Goal: Information Seeking & Learning: Learn about a topic

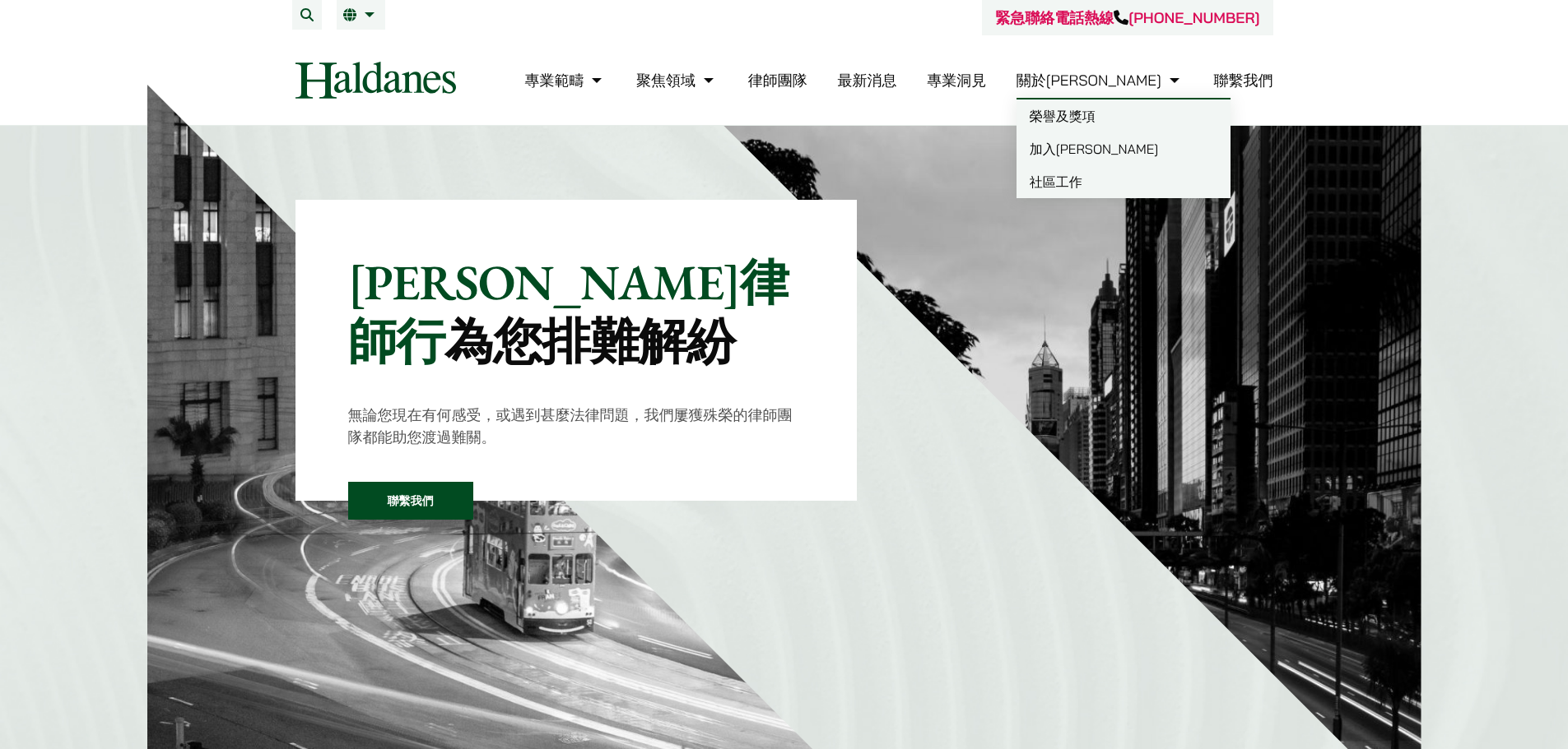
click at [1136, 97] on li "關於何敦 榮譽及獎項 加入何敦 社區工作" at bounding box center [1099, 80] width 167 height 36
click at [1133, 112] on link "榮譽及獎項" at bounding box center [1123, 116] width 214 height 33
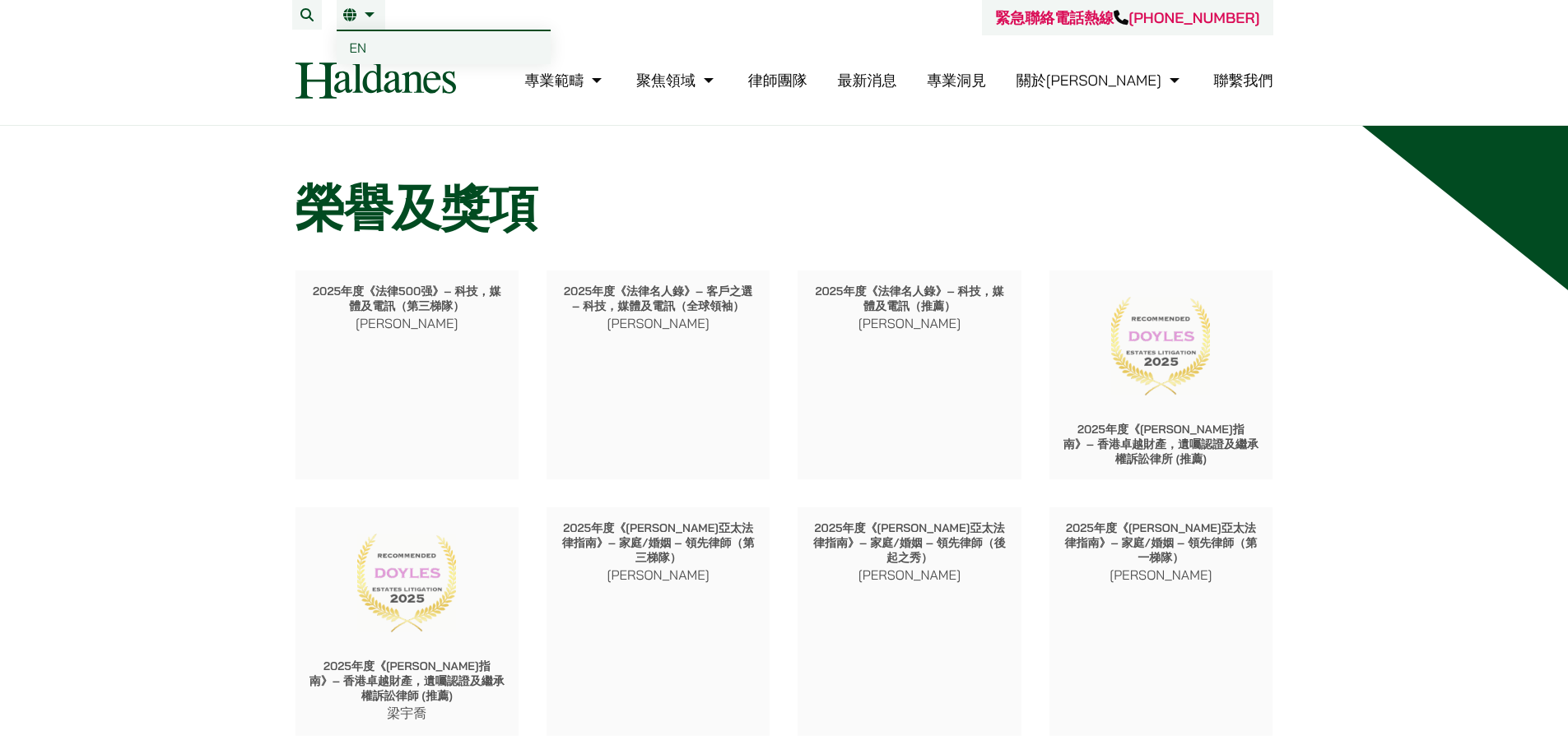
click at [367, 43] on link "EN" at bounding box center [443, 47] width 214 height 33
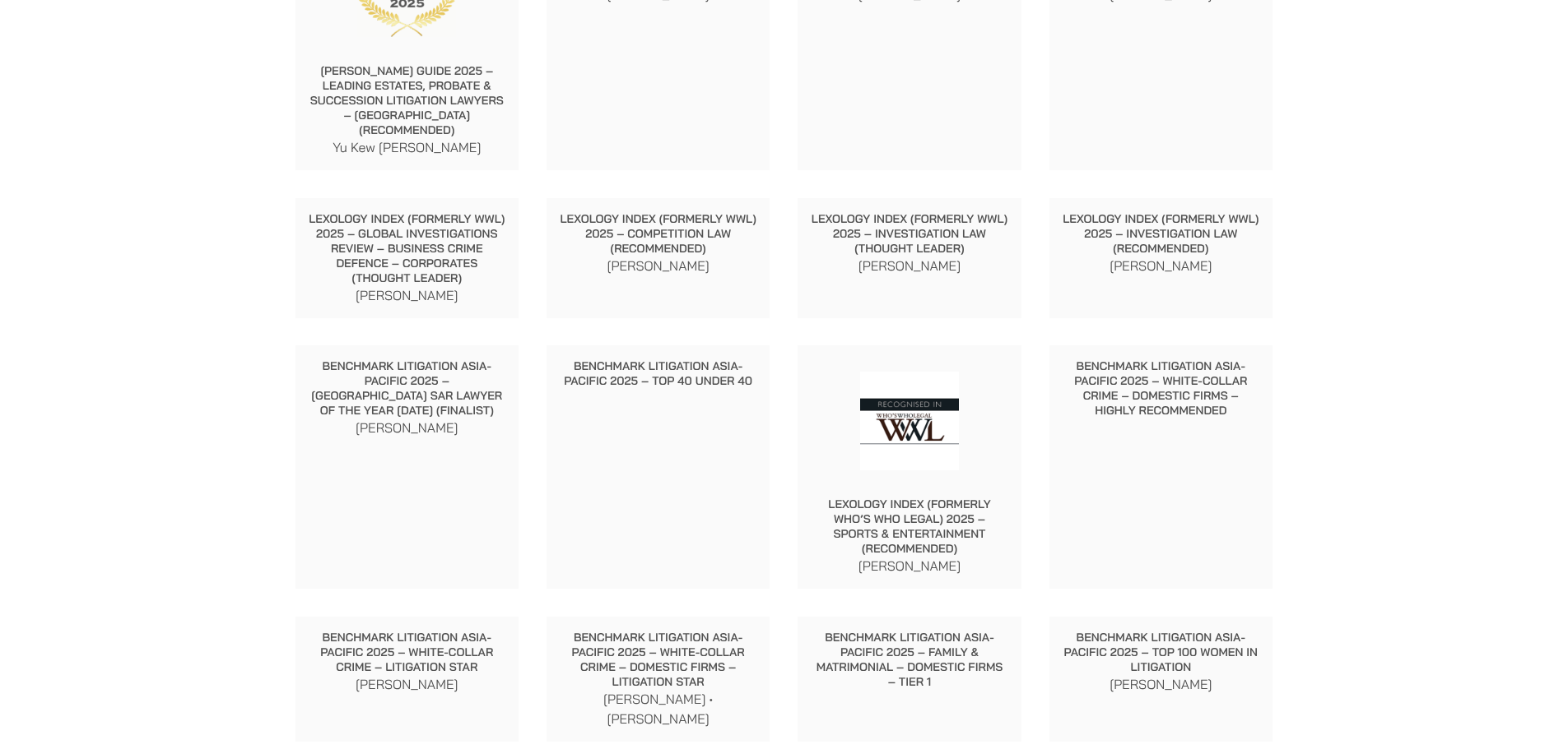
scroll to position [658, 0]
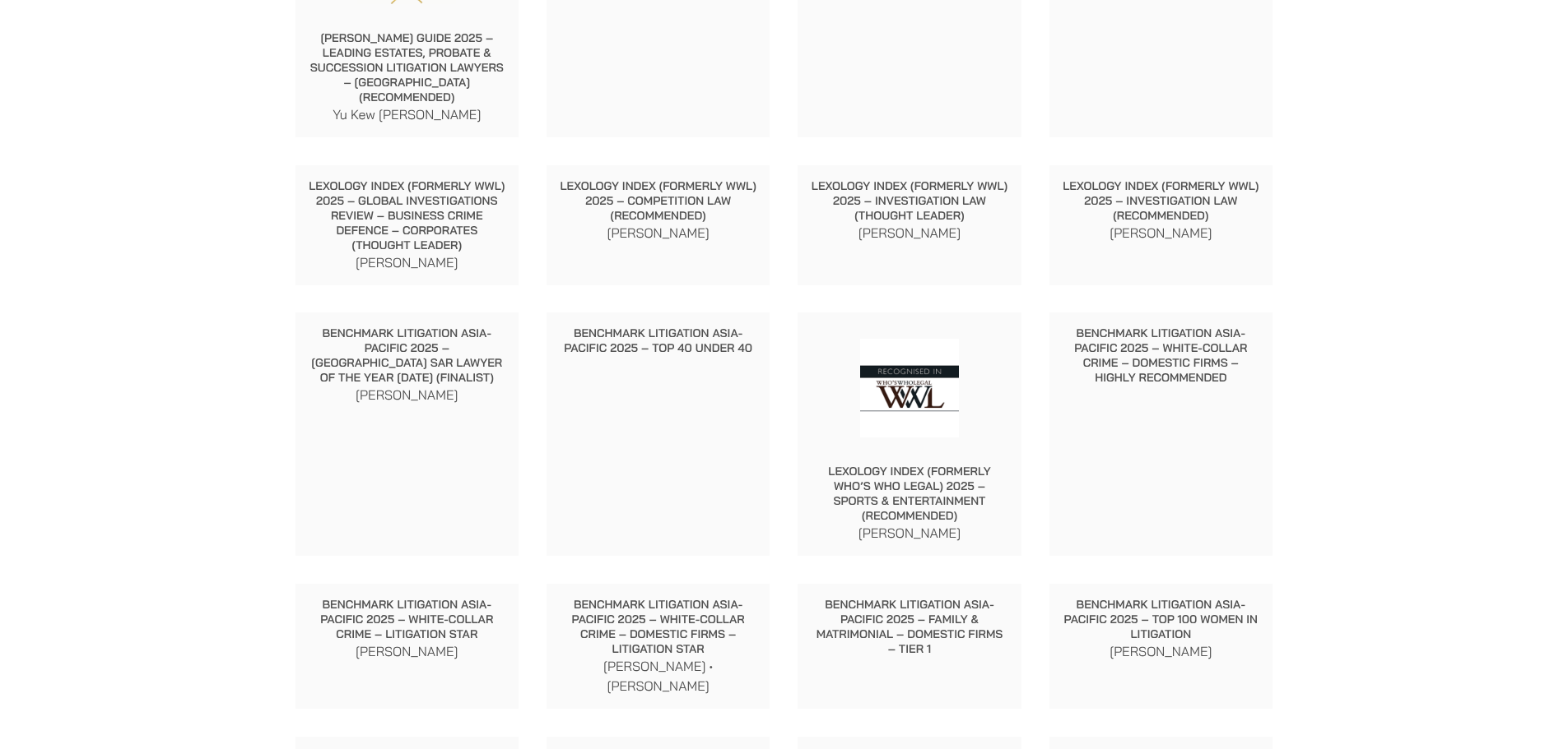
click at [581, 405] on div "Benchmark Litigation Asia-Pacific 2025 – Top 40 Under 40" at bounding box center [658, 434] width 224 height 243
